Goal: Task Accomplishment & Management: Manage account settings

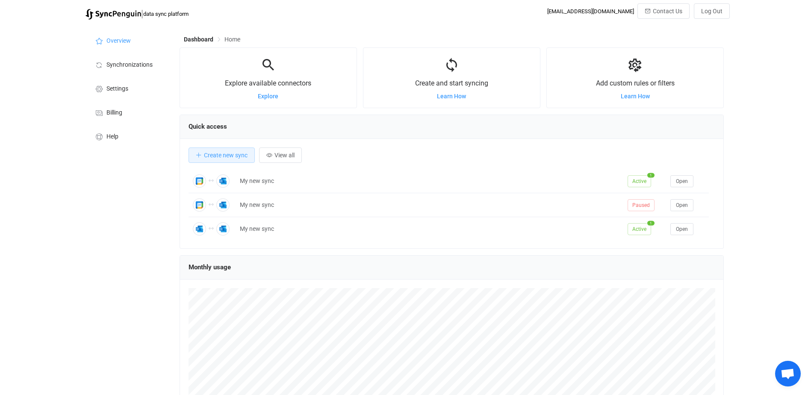
scroll to position [166, 544]
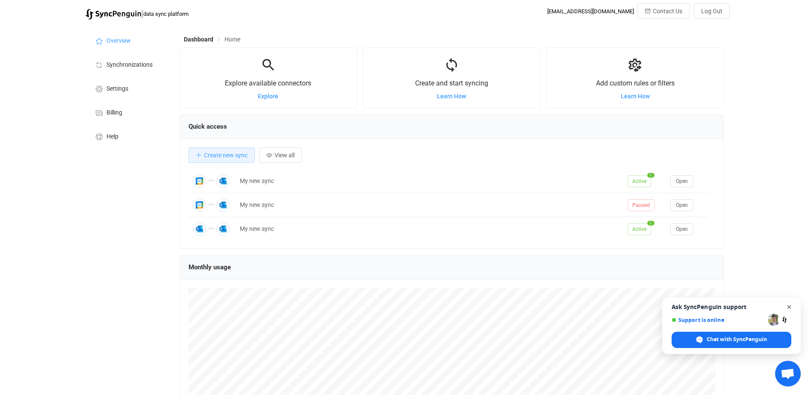
click at [788, 306] on span "Open chat" at bounding box center [789, 307] width 11 height 11
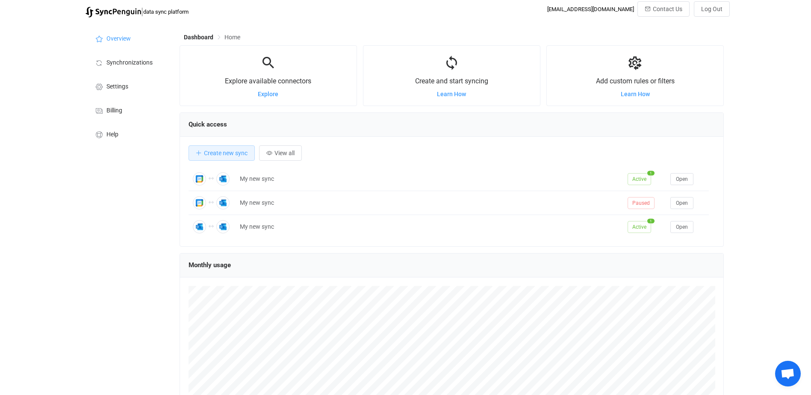
scroll to position [0, 0]
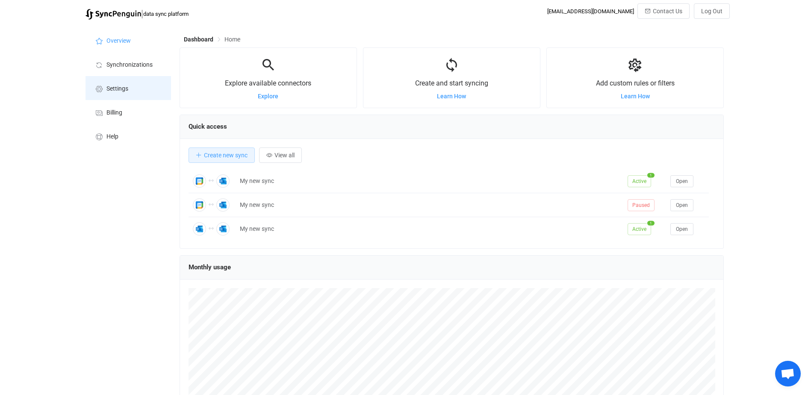
click at [115, 88] on span "Settings" at bounding box center [117, 88] width 22 height 7
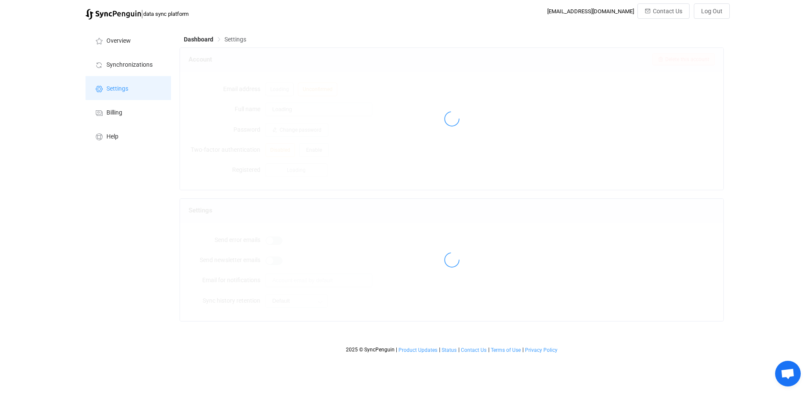
type input "WAE"
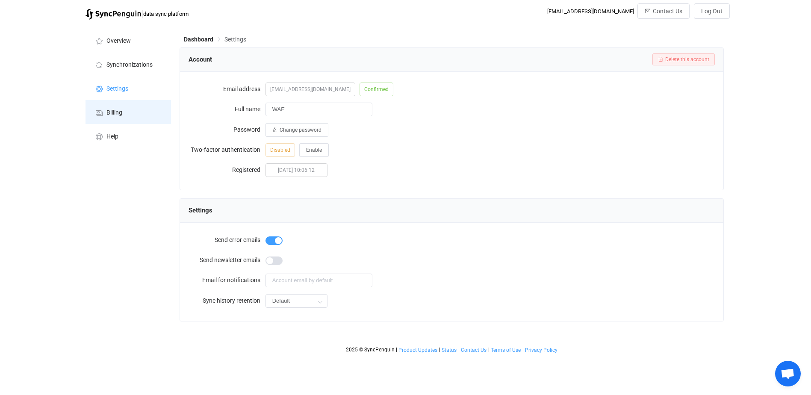
click at [115, 114] on span "Billing" at bounding box center [114, 112] width 16 height 7
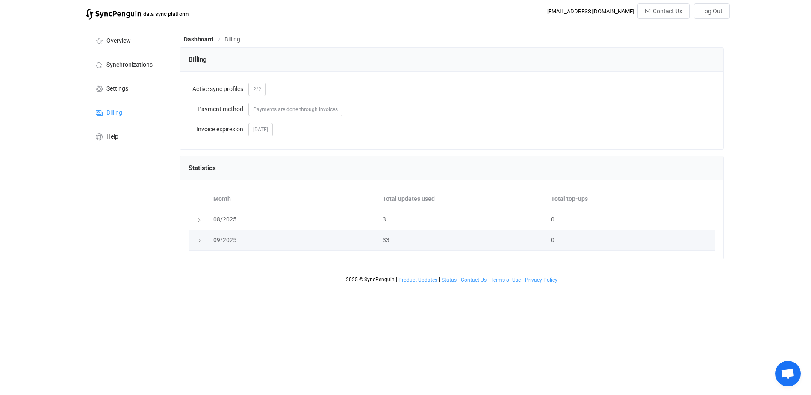
click at [198, 242] on icon at bounding box center [199, 240] width 5 height 5
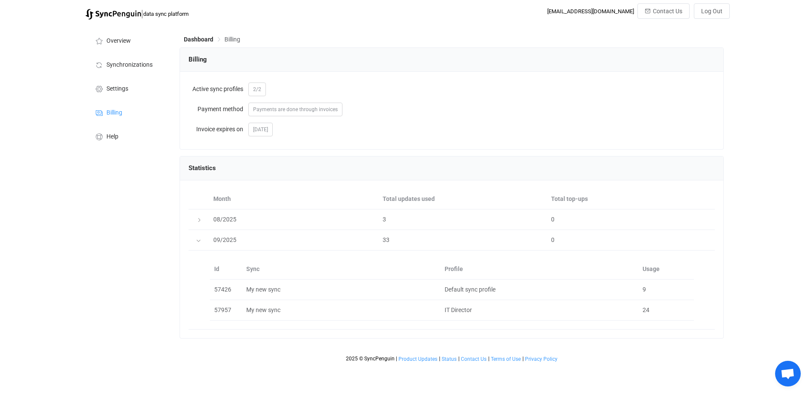
click at [235, 39] on span "Billing" at bounding box center [232, 39] width 16 height 7
click at [197, 40] on span "Dashboard" at bounding box center [198, 39] width 29 height 7
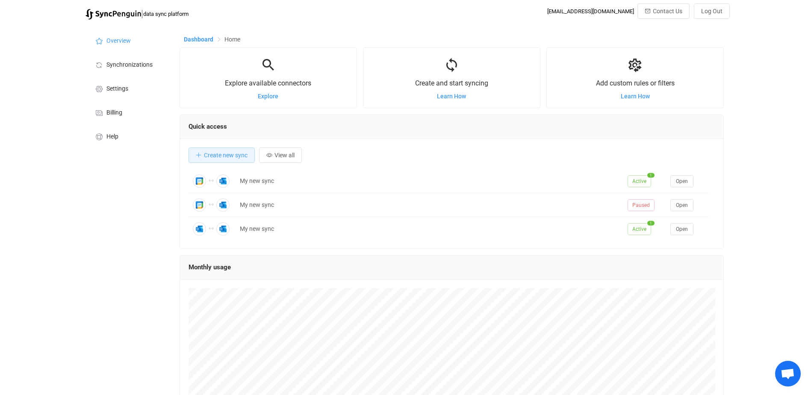
scroll to position [166, 544]
click at [113, 112] on span "Billing" at bounding box center [114, 112] width 16 height 7
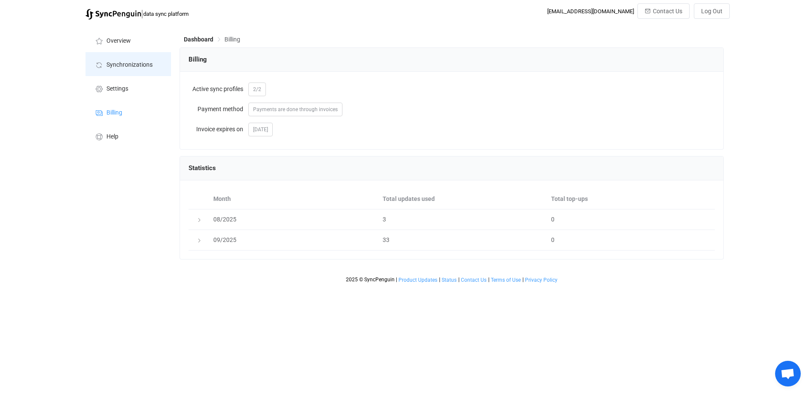
click at [128, 62] on span "Synchronizations" at bounding box center [129, 65] width 46 height 7
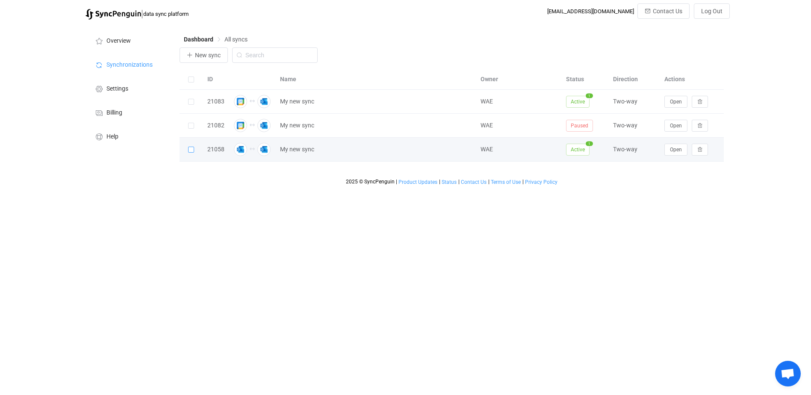
click at [191, 149] on span at bounding box center [191, 150] width 6 height 6
click at [194, 147] on input "checkbox" at bounding box center [194, 147] width 0 height 0
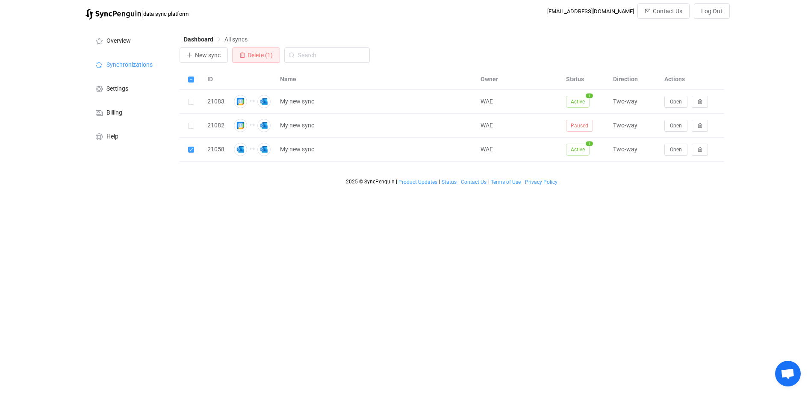
click at [214, 189] on div "Dashboard All syncs New sync Delete (1) ID Name Owner Status Direction Actions …" at bounding box center [452, 106] width 555 height 165
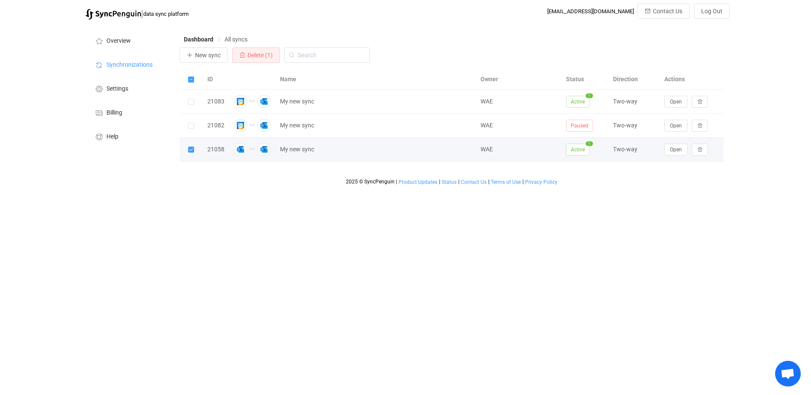
click at [190, 152] on span at bounding box center [191, 150] width 6 height 6
click at [194, 147] on input "checkbox" at bounding box center [194, 147] width 0 height 0
click at [677, 152] on span "Open" at bounding box center [676, 150] width 12 height 6
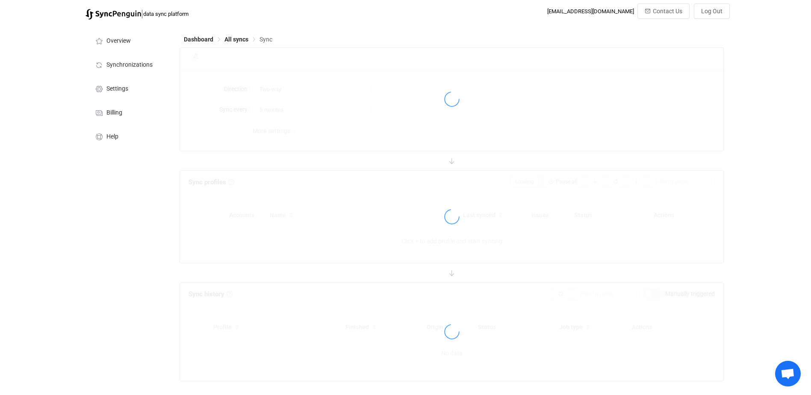
type input "10 minutes"
